Goal: Check status: Check status

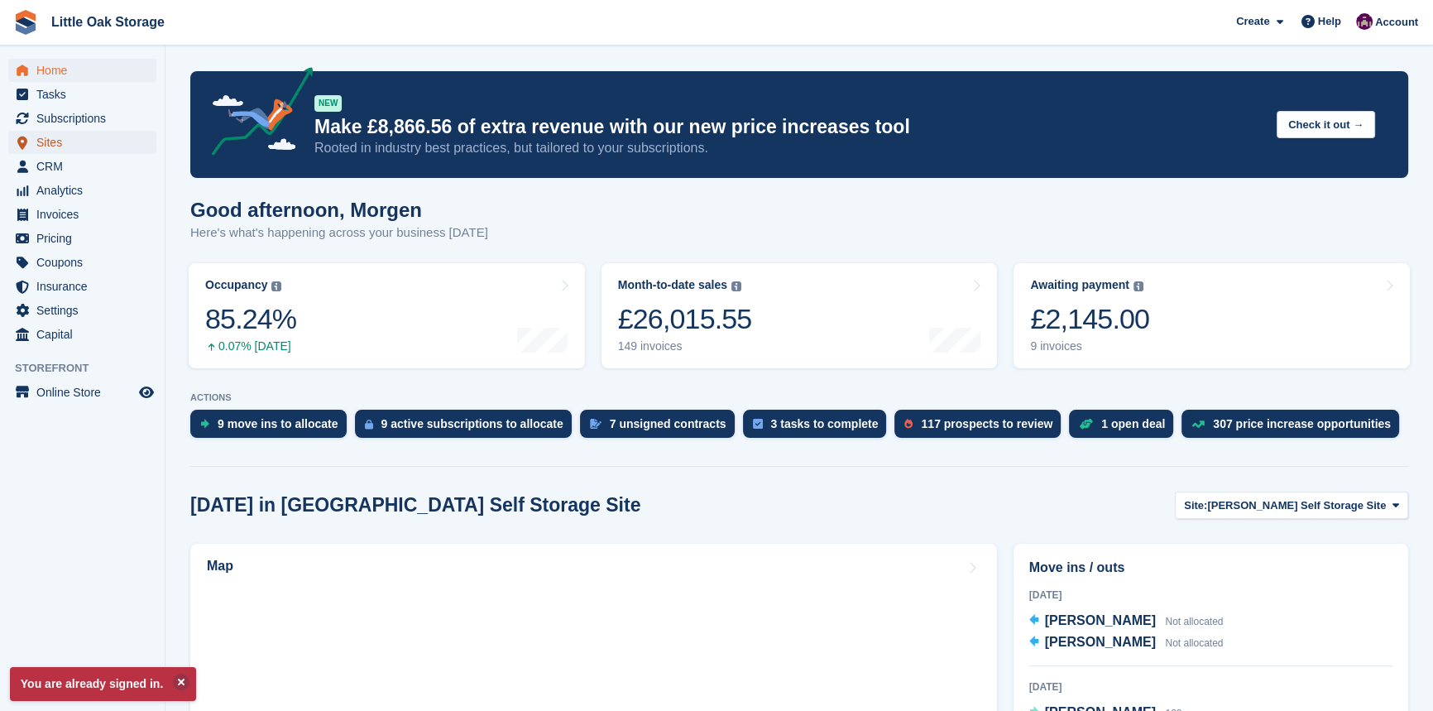
drag, startPoint x: 56, startPoint y: 145, endPoint x: 278, endPoint y: 239, distance: 240.9
click at [56, 145] on span "Sites" at bounding box center [85, 142] width 99 height 23
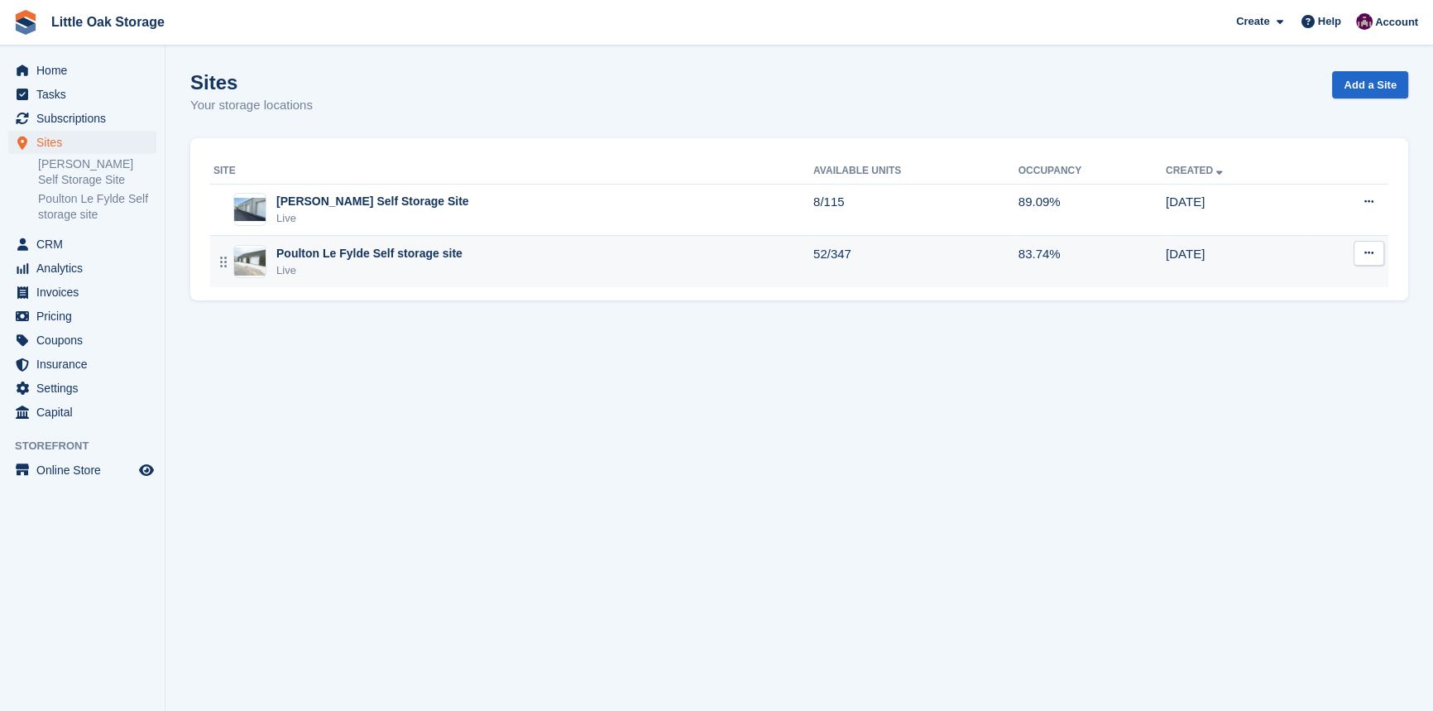
click at [316, 273] on div "Live" at bounding box center [369, 270] width 186 height 17
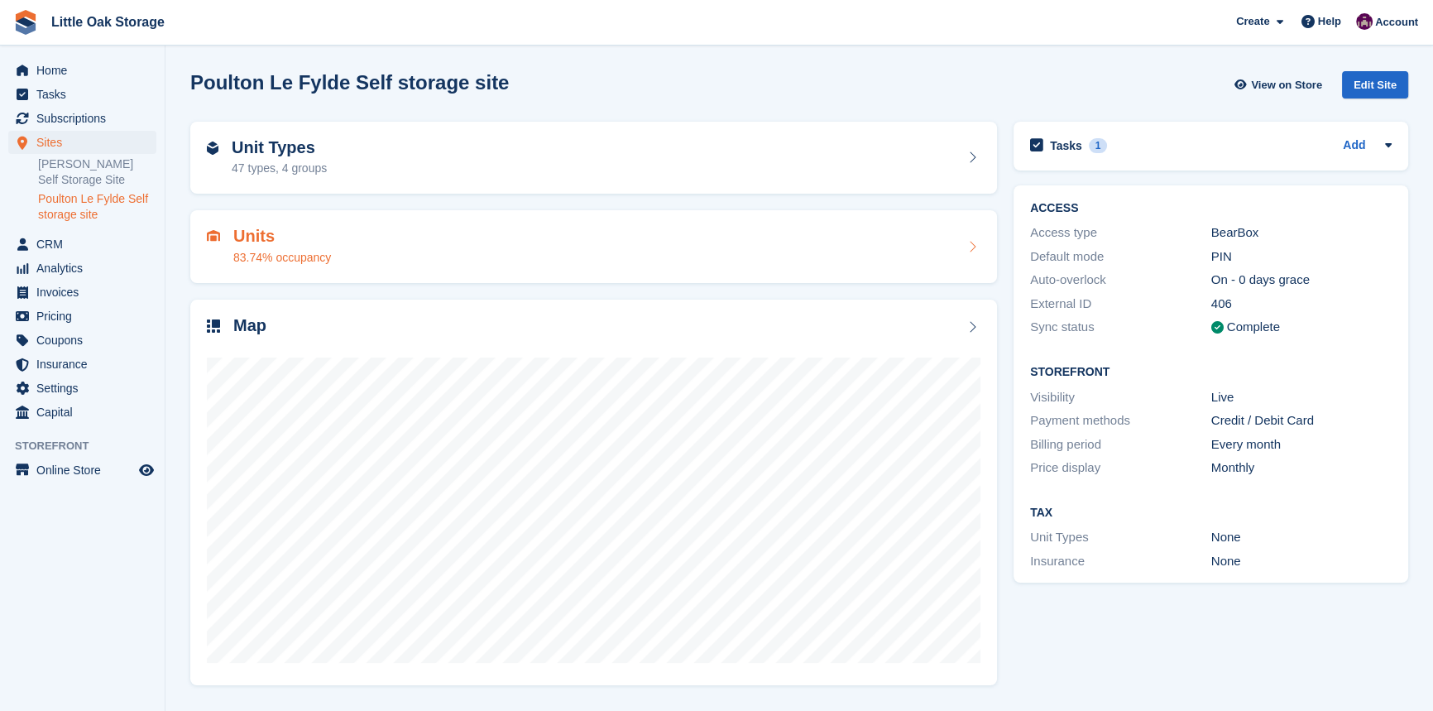
click at [438, 246] on div "Units 83.74% occupancy" at bounding box center [594, 247] width 774 height 40
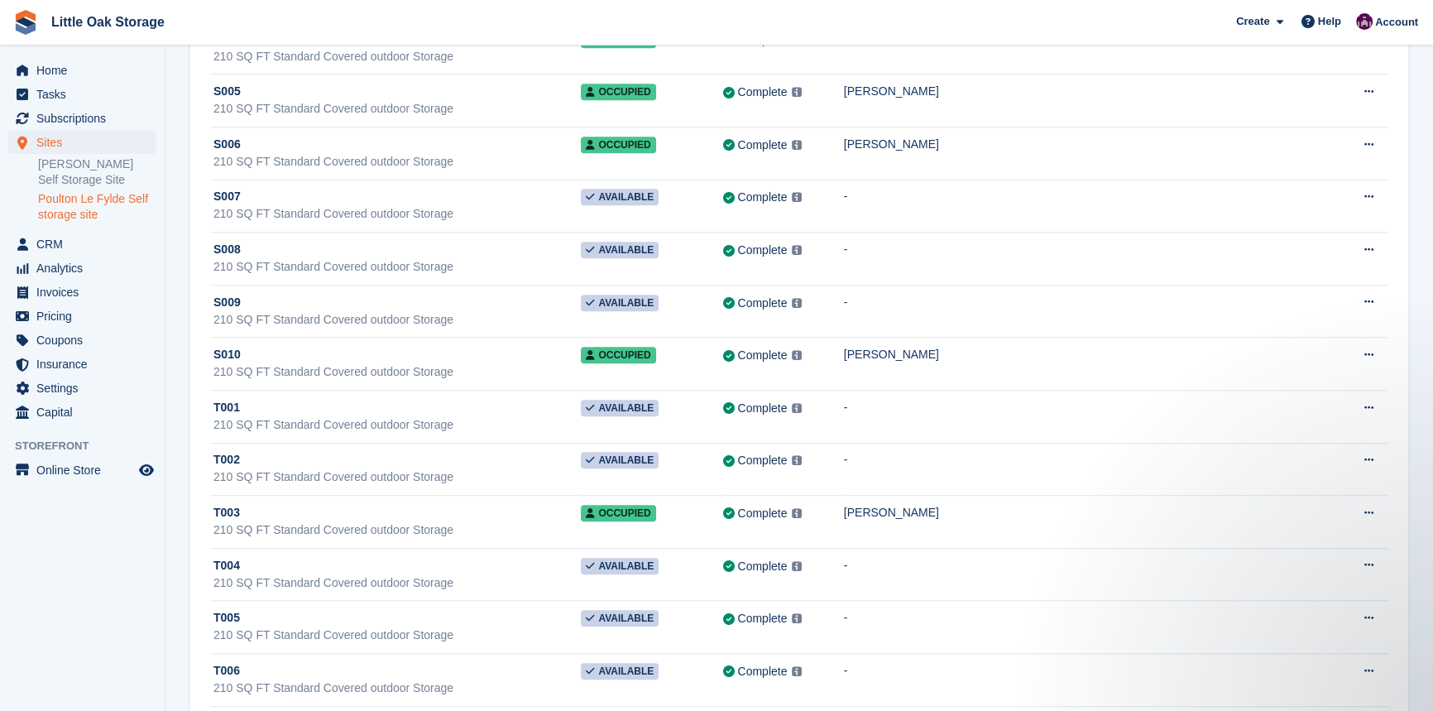
scroll to position [17767, 0]
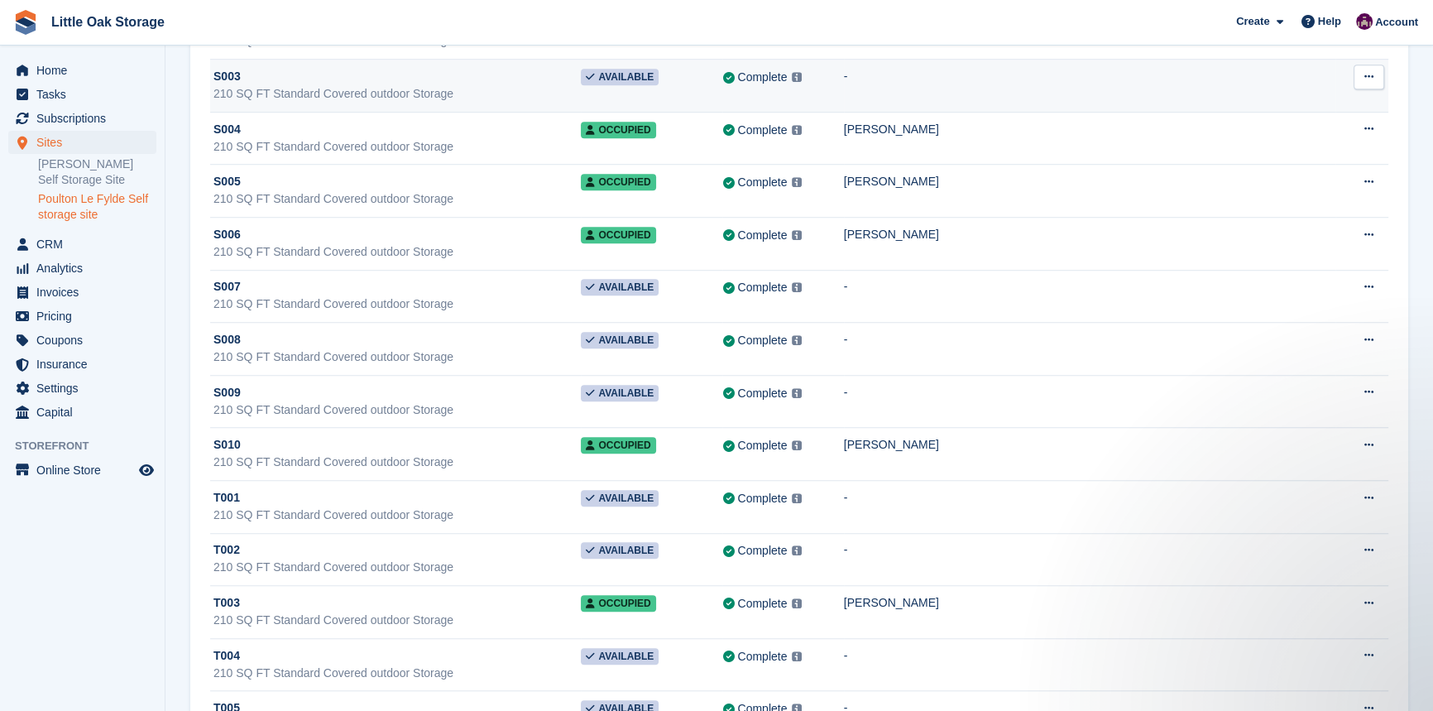
scroll to position [17166, 0]
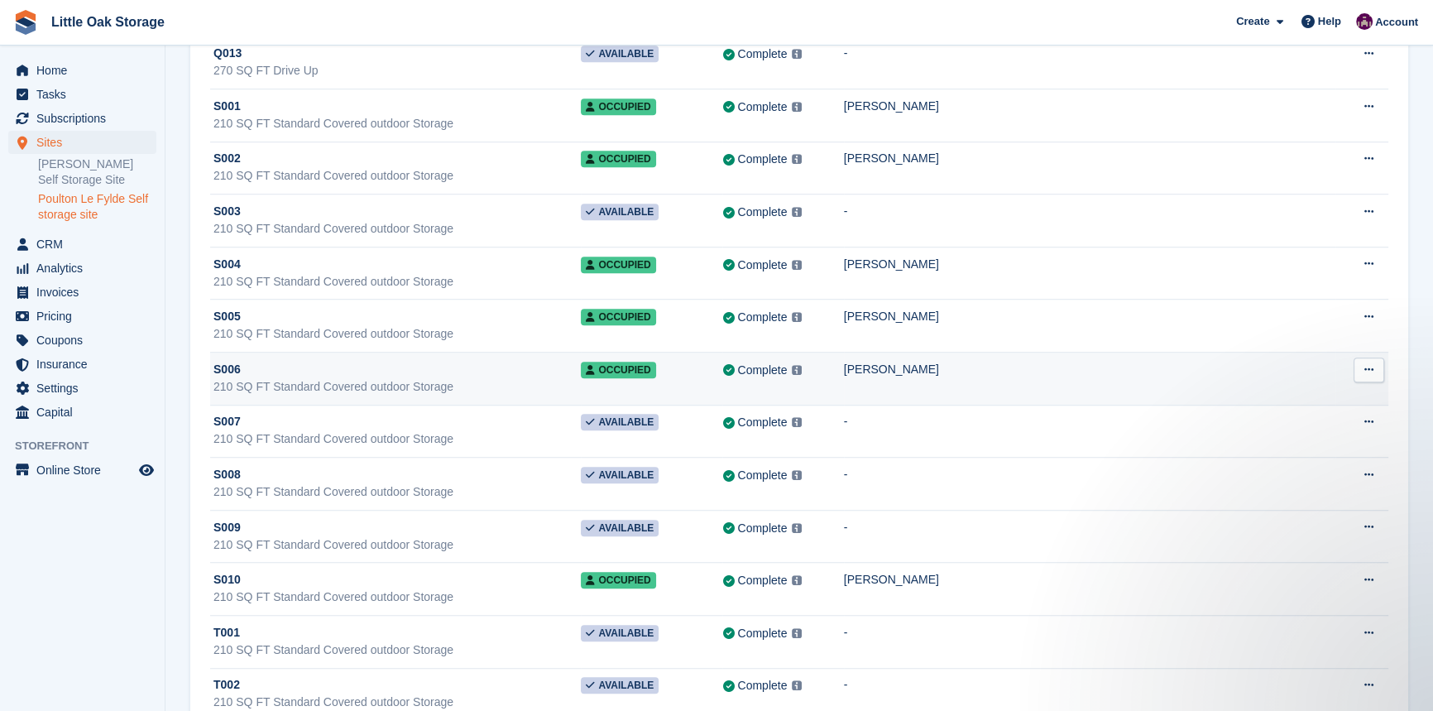
click at [461, 378] on div "210 SQ FT Standard Covered outdoor Storage" at bounding box center [396, 386] width 367 height 17
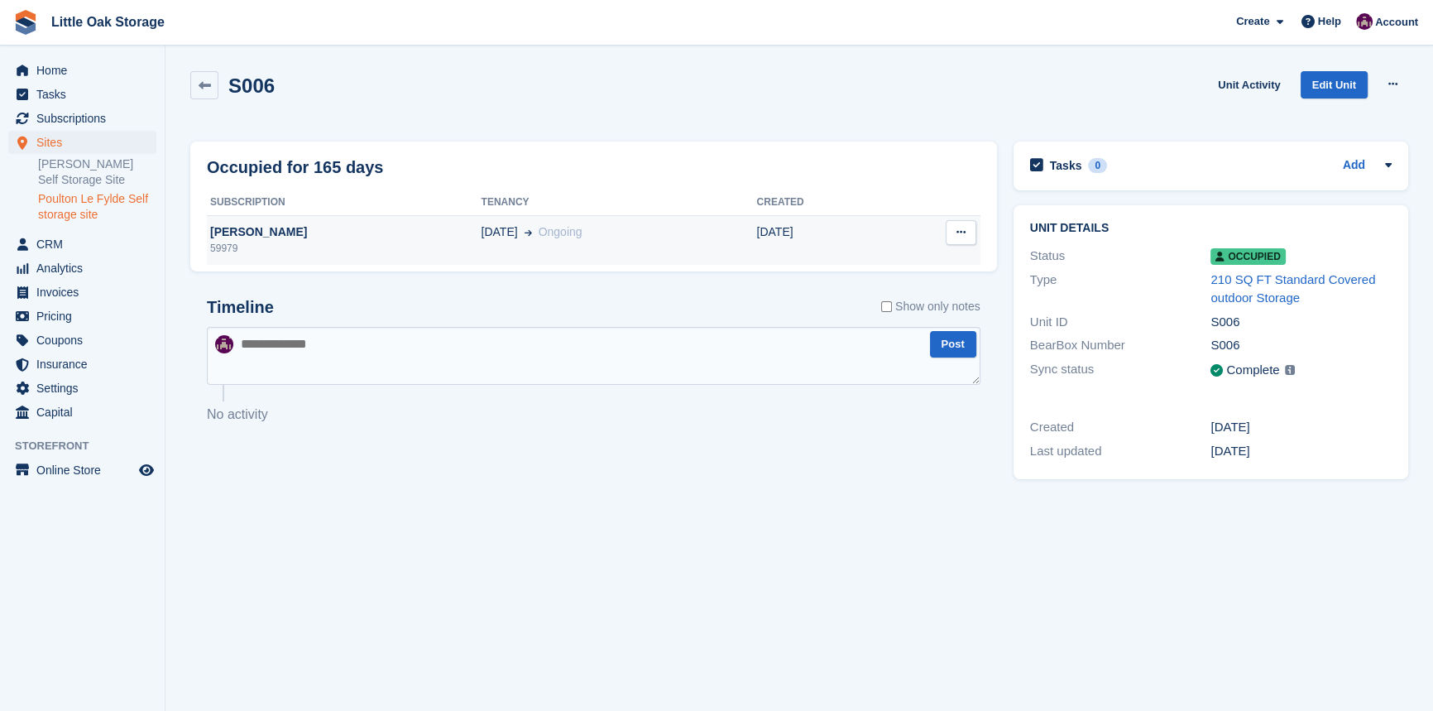
click at [277, 254] on div "59979" at bounding box center [344, 248] width 274 height 15
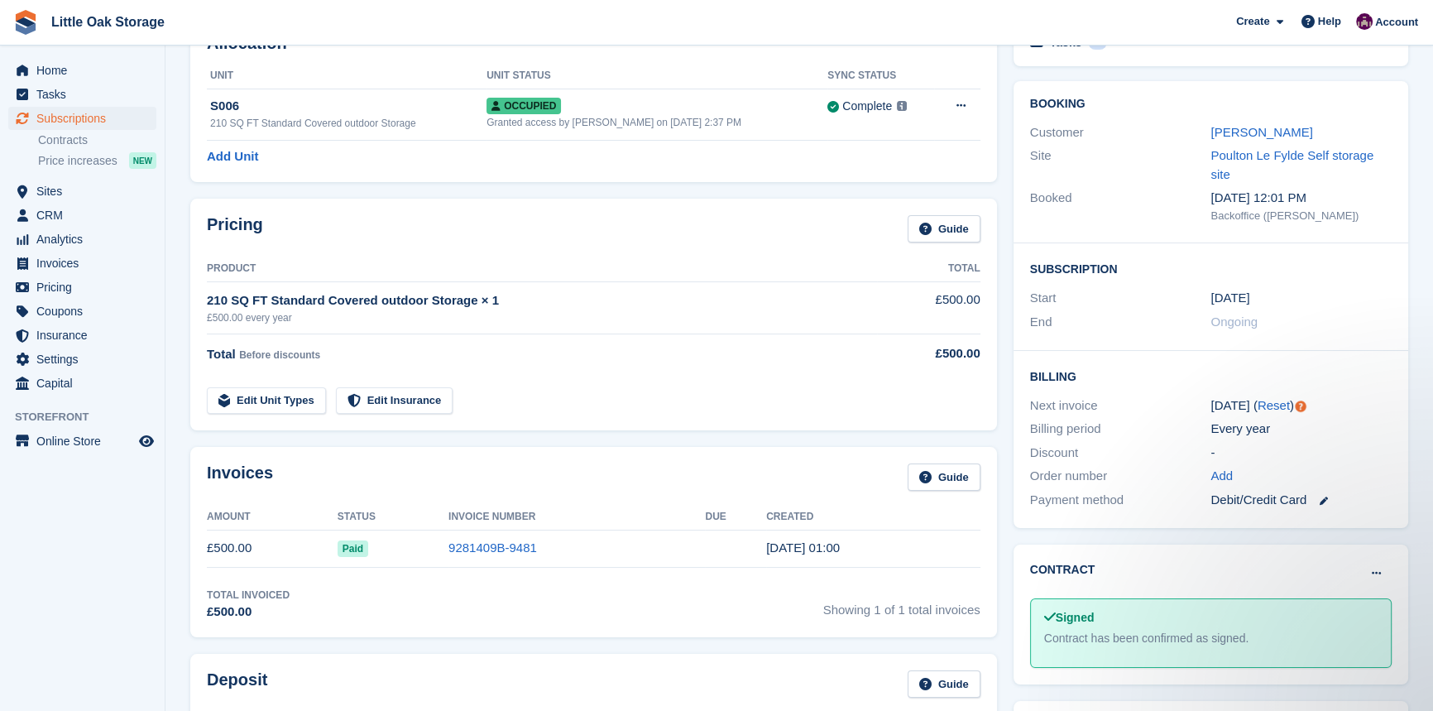
scroll to position [225, 0]
